Goal: Task Accomplishment & Management: Complete application form

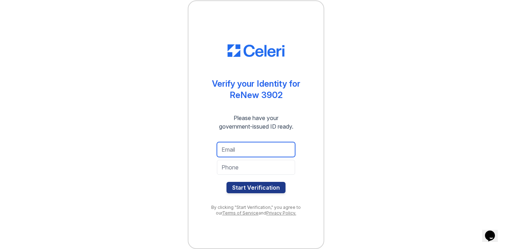
click at [262, 149] on input "email" at bounding box center [256, 149] width 78 height 15
type input "melzanne.p@gmail.com"
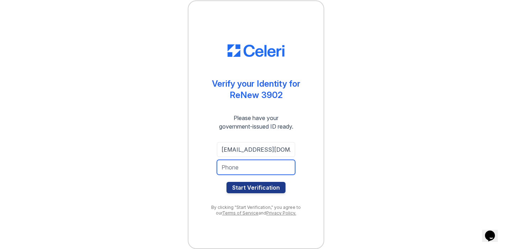
click at [266, 166] on input "tel" at bounding box center [256, 167] width 78 height 15
type input "8127918815"
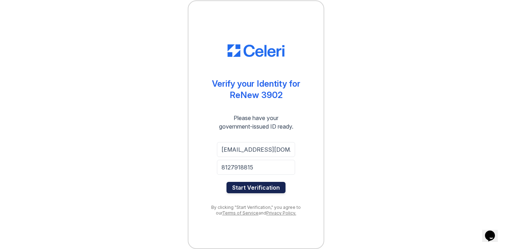
click at [261, 188] on button "Start Verification" at bounding box center [255, 187] width 59 height 11
